Goal: Task Accomplishment & Management: Use online tool/utility

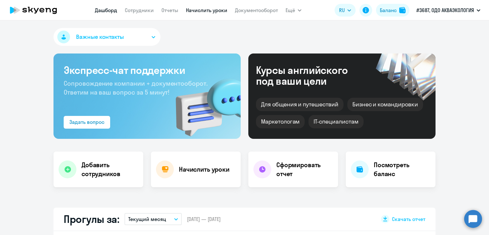
click at [224, 10] on link "Начислить уроки" at bounding box center [206, 10] width 41 height 6
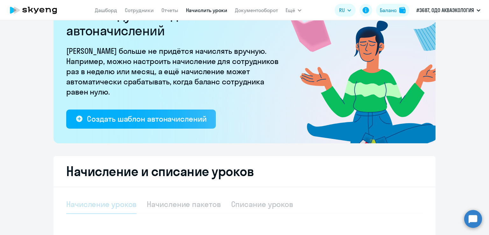
select select "10"
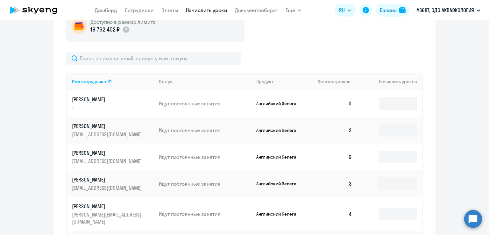
scroll to position [255, 0]
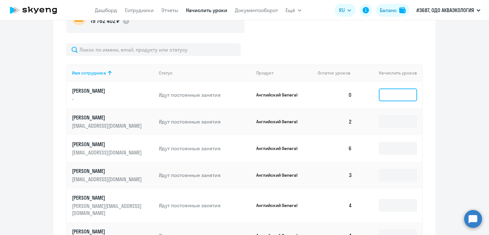
click at [385, 95] on input at bounding box center [398, 94] width 38 height 13
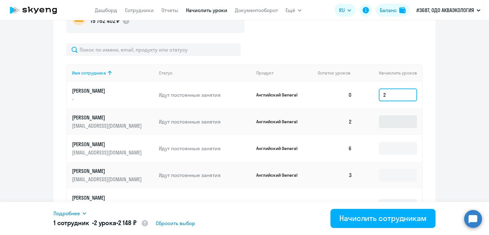
type input "2"
click at [389, 124] on input at bounding box center [398, 121] width 38 height 13
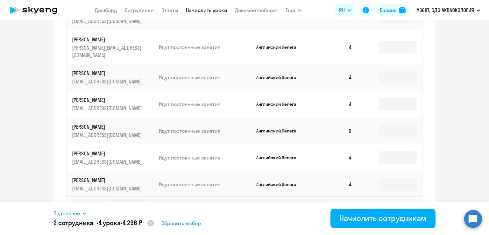
scroll to position [414, 0]
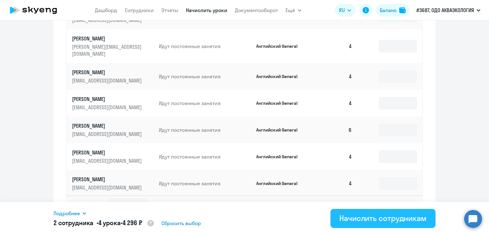
type input "2"
click at [360, 219] on div "Начислить сотрудникам" at bounding box center [382, 218] width 87 height 10
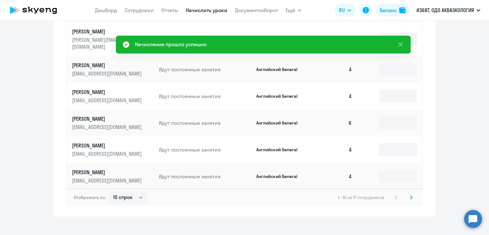
scroll to position [422, 0]
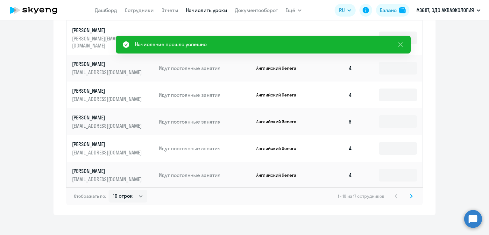
click at [404, 192] on div "1 - 10 из 17 сотрудников" at bounding box center [376, 196] width 77 height 8
click at [407, 192] on svg-icon at bounding box center [411, 196] width 8 height 8
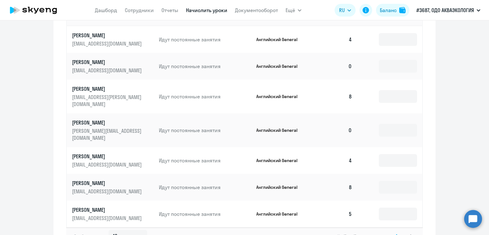
scroll to position [342, 0]
